Goal: Information Seeking & Learning: Learn about a topic

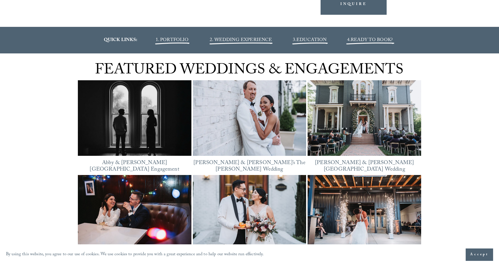
scroll to position [712, 0]
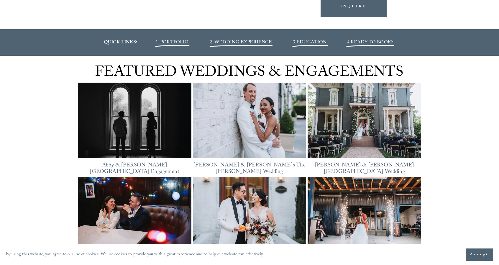
click at [228, 45] on span "2. WEDDING EXPERIENCE" at bounding box center [241, 43] width 62 height 8
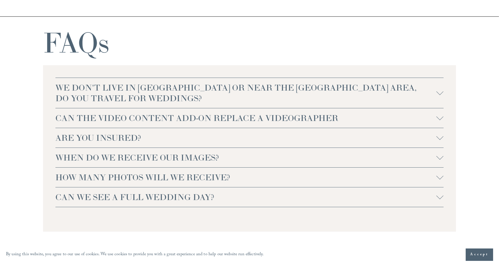
scroll to position [1268, 0]
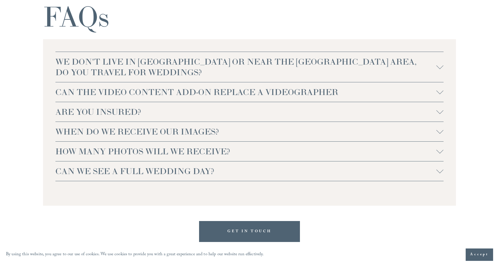
click at [442, 131] on div at bounding box center [440, 130] width 7 height 7
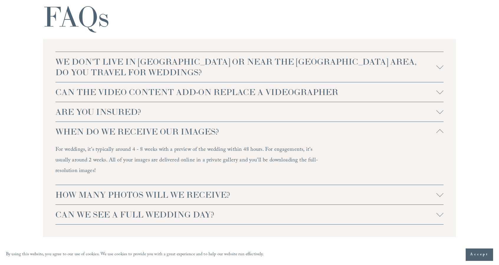
click at [443, 131] on div at bounding box center [440, 131] width 7 height 7
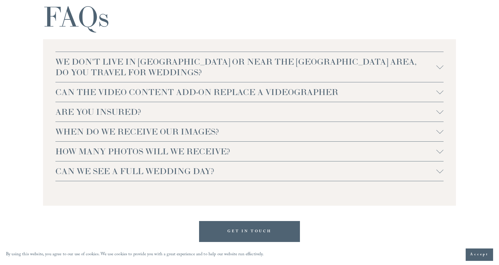
click at [438, 149] on div at bounding box center [440, 149] width 7 height 7
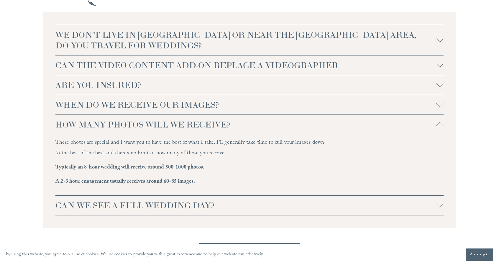
scroll to position [1298, 0]
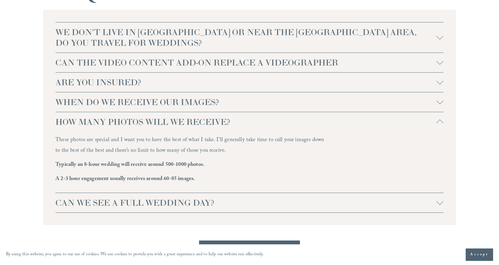
click at [441, 122] on div at bounding box center [440, 122] width 7 height 7
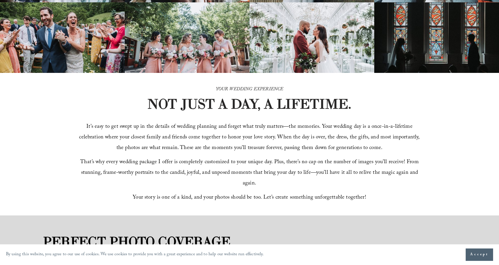
scroll to position [0, 0]
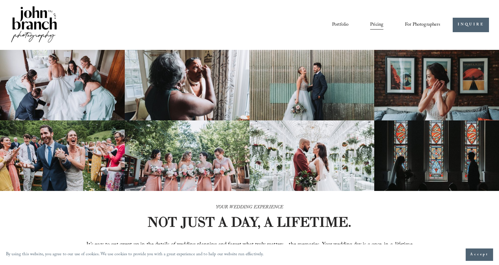
click at [371, 26] on link "Pricing" at bounding box center [376, 25] width 13 height 10
click at [0, 0] on link "Blog" at bounding box center [0, 0] width 0 height 0
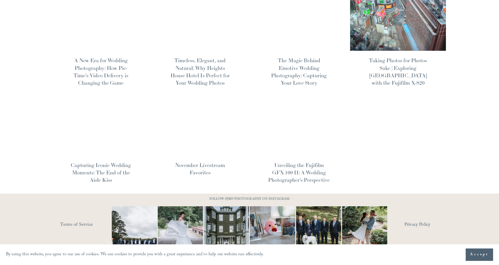
scroll to position [291, 0]
